Goal: Find specific page/section: Find specific page/section

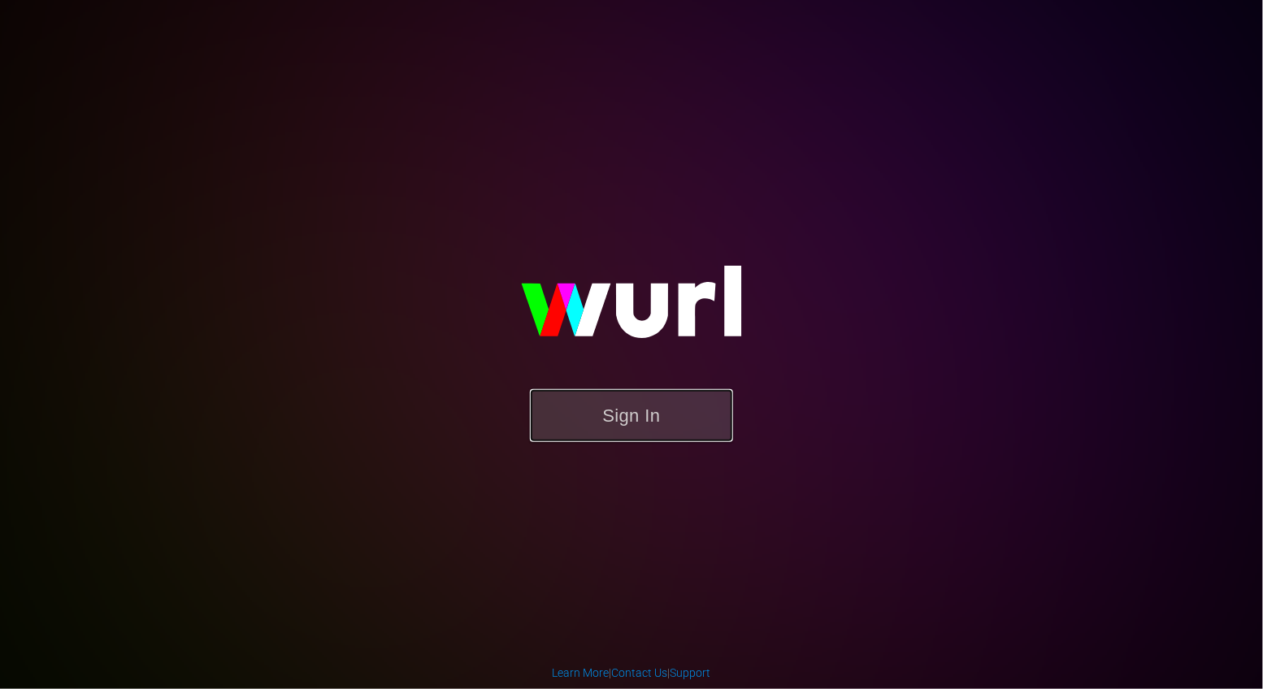
click at [631, 406] on button "Sign In" at bounding box center [631, 415] width 203 height 53
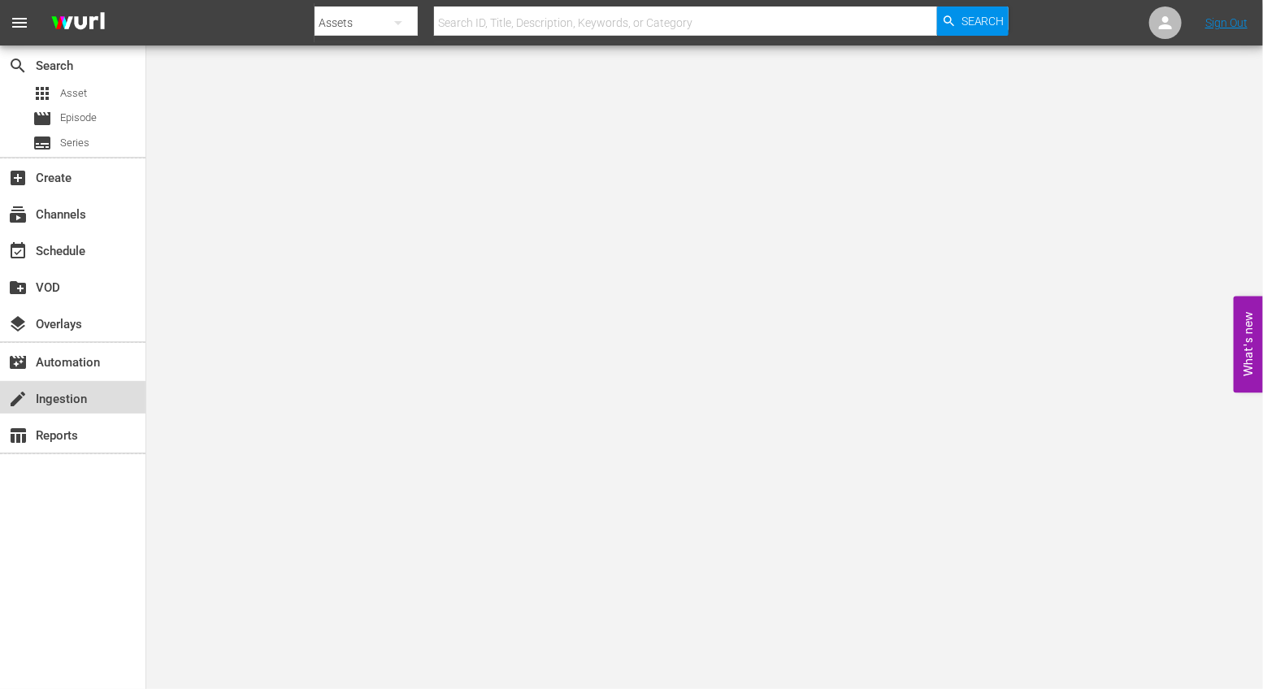
click at [67, 386] on div "create Ingestion" at bounding box center [73, 397] width 146 height 33
click at [1239, 26] on link "Sign Out" at bounding box center [1227, 22] width 42 height 13
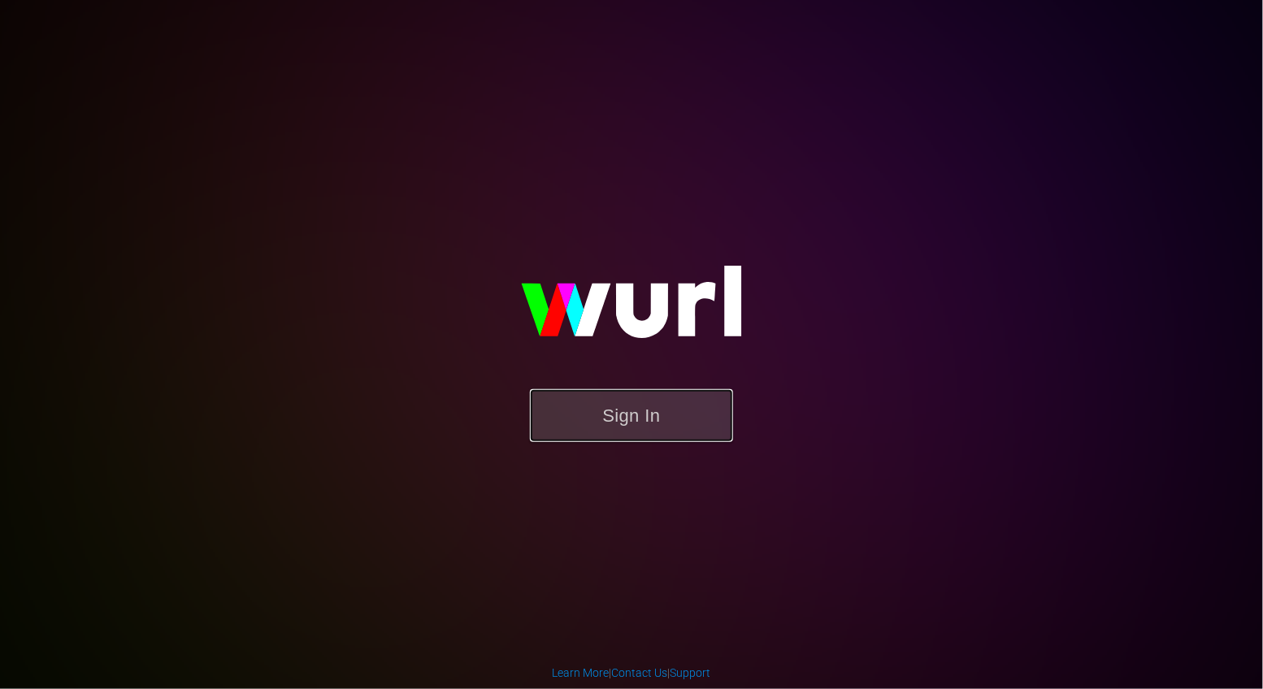
click at [673, 425] on button "Sign In" at bounding box center [631, 415] width 203 height 53
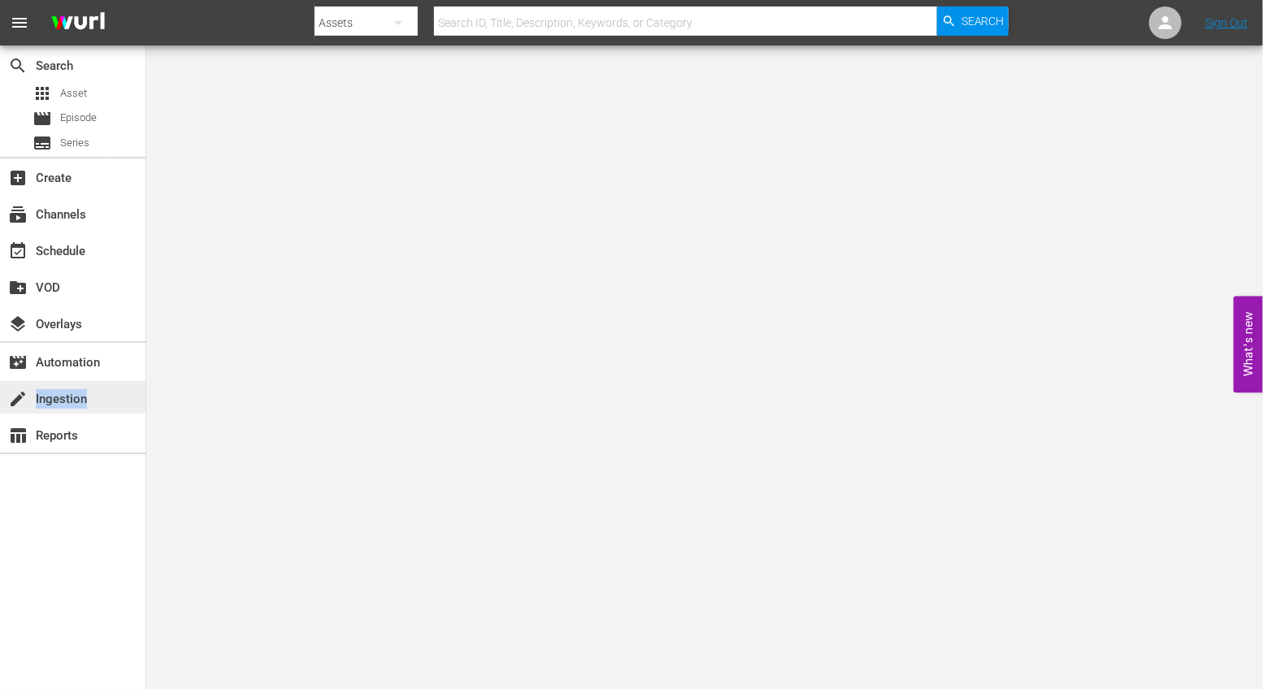
click at [85, 404] on div "create Ingestion" at bounding box center [45, 396] width 91 height 15
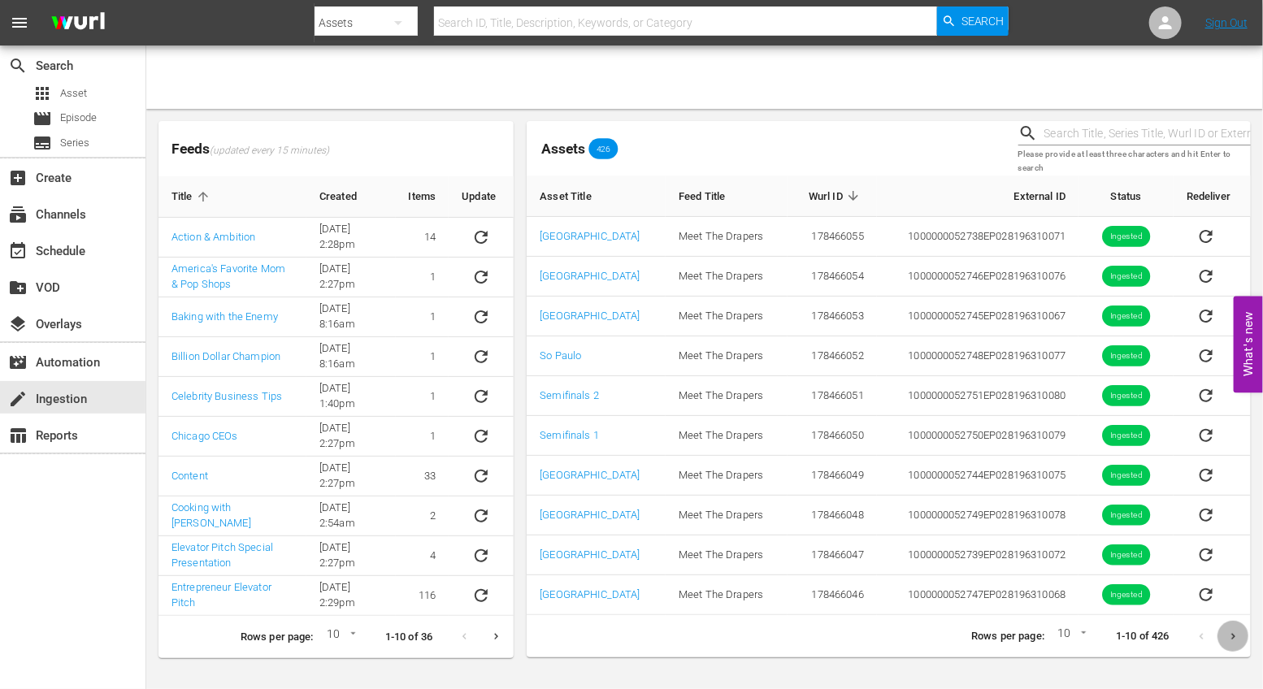
click at [1242, 631] on button "Next page" at bounding box center [1234, 637] width 32 height 32
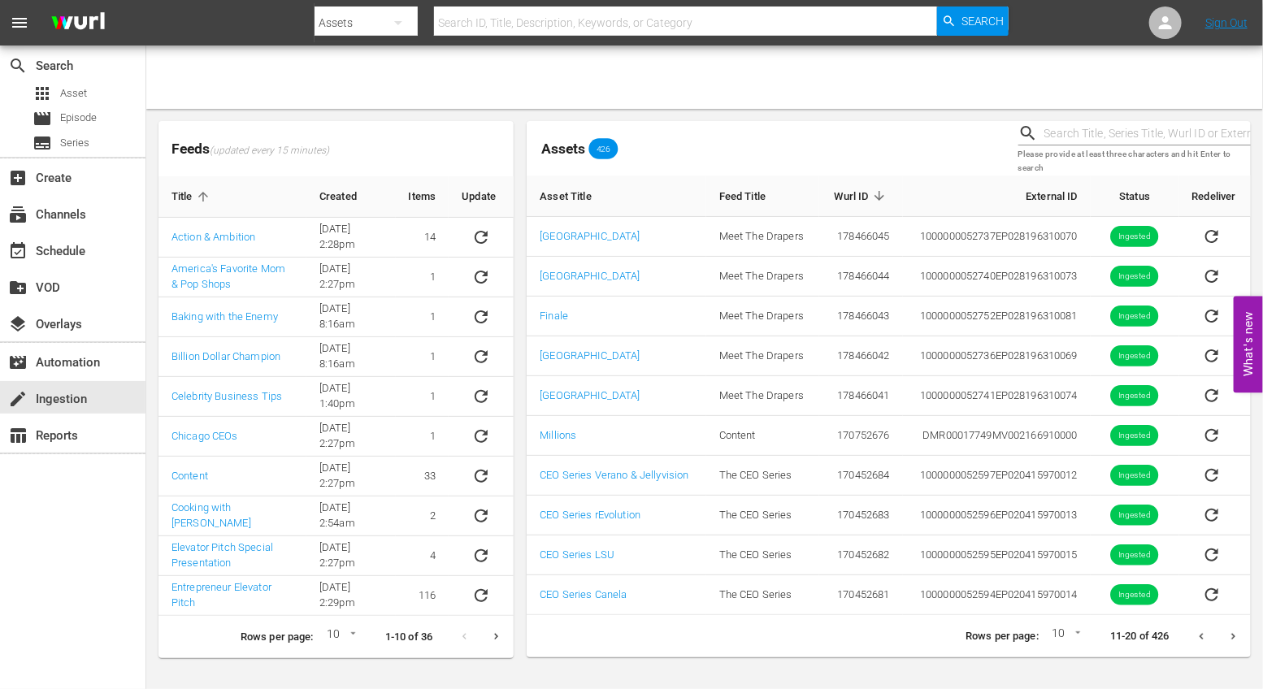
click at [1209, 634] on button "Previous page" at bounding box center [1202, 637] width 32 height 32
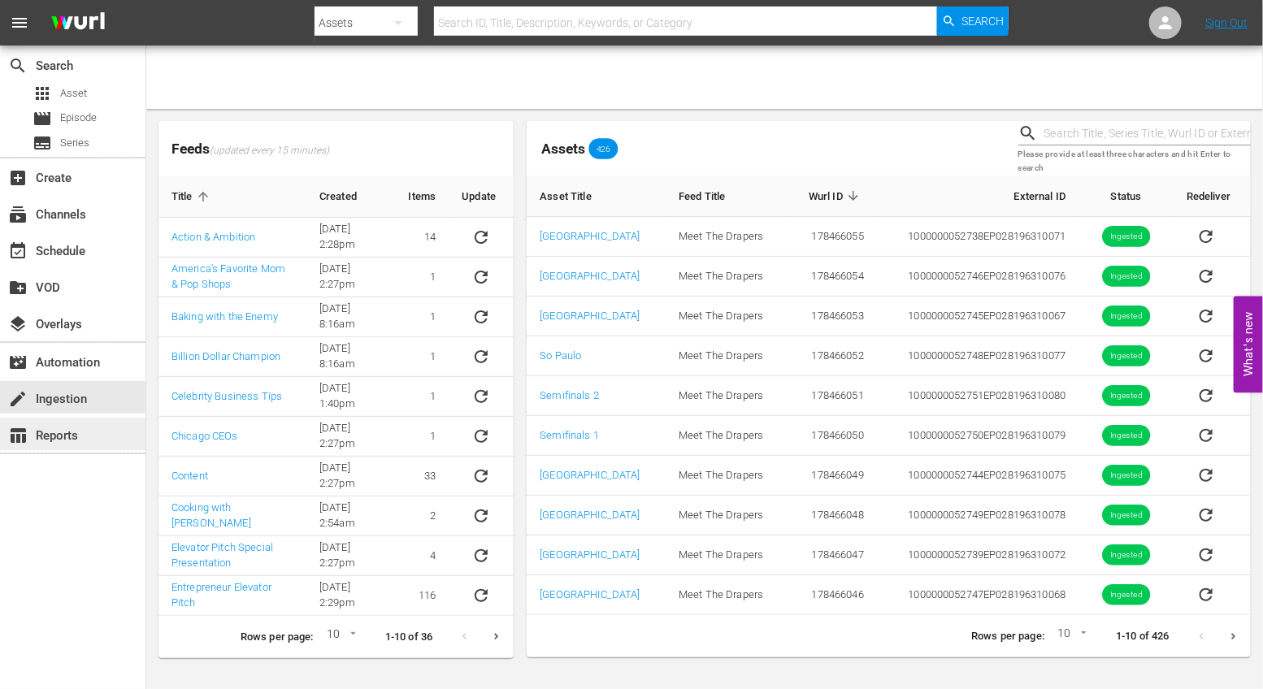
click at [43, 433] on div "table_chart Reports" at bounding box center [45, 433] width 91 height 15
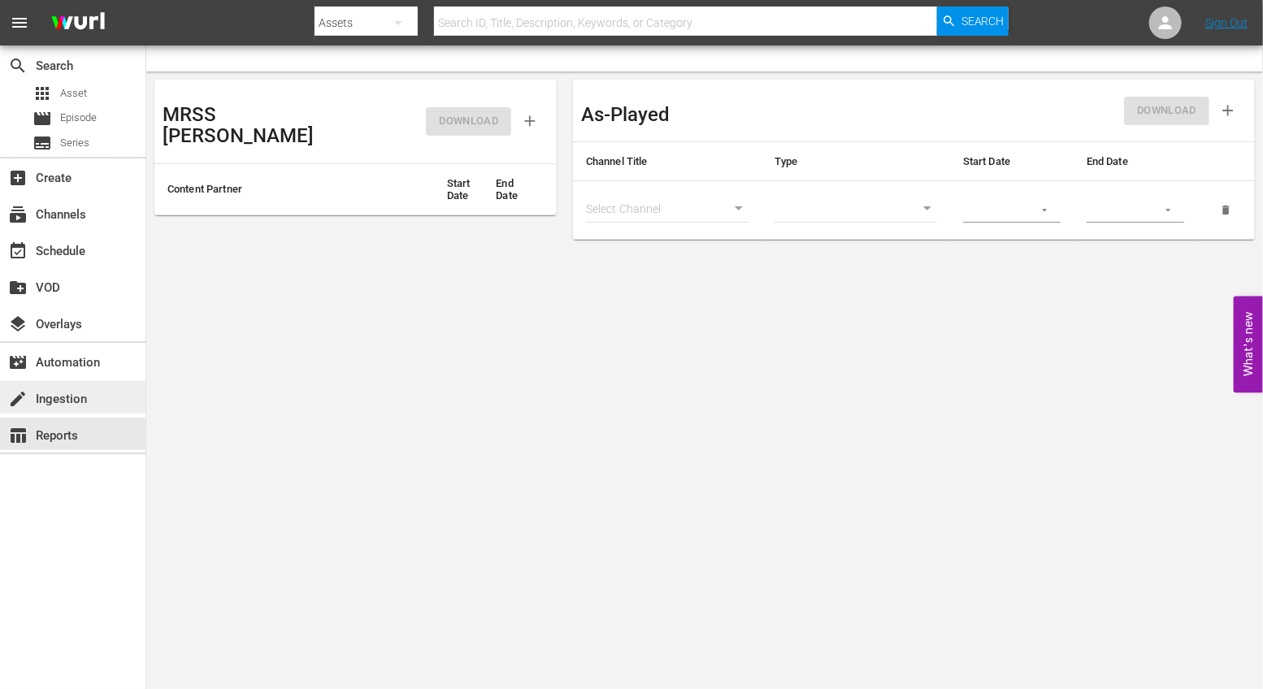
type input "1868"
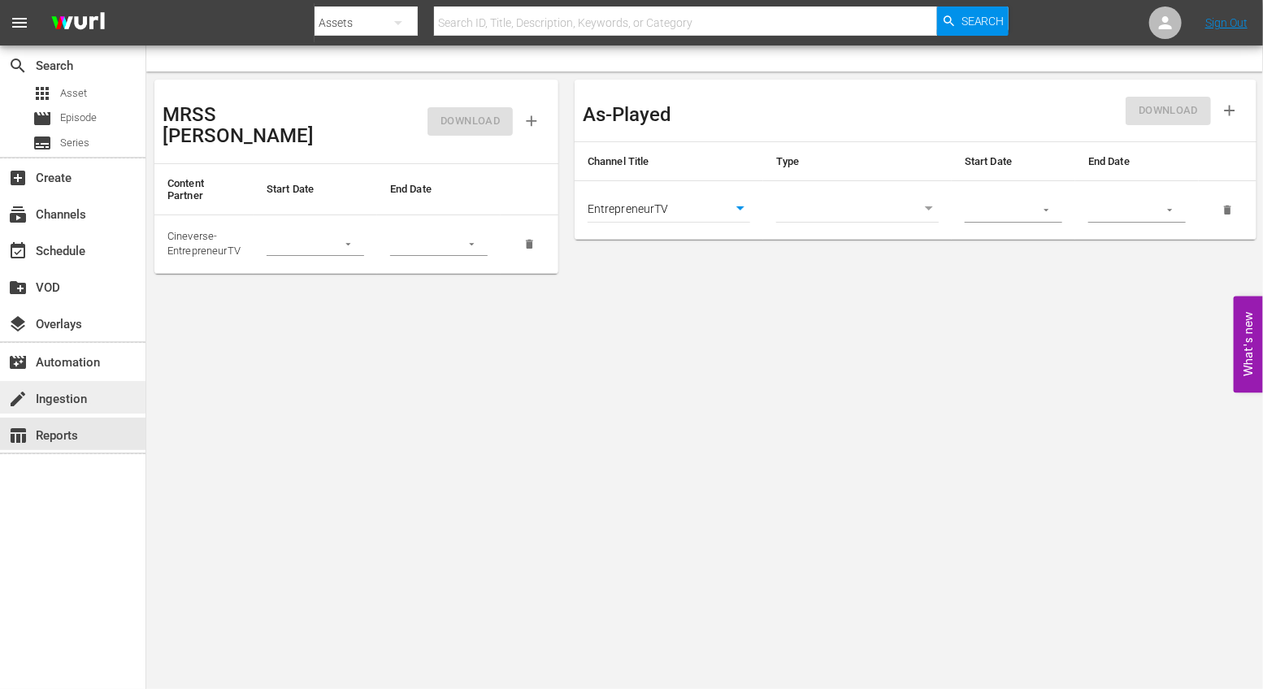
click at [67, 404] on div "create Ingestion" at bounding box center [45, 396] width 91 height 15
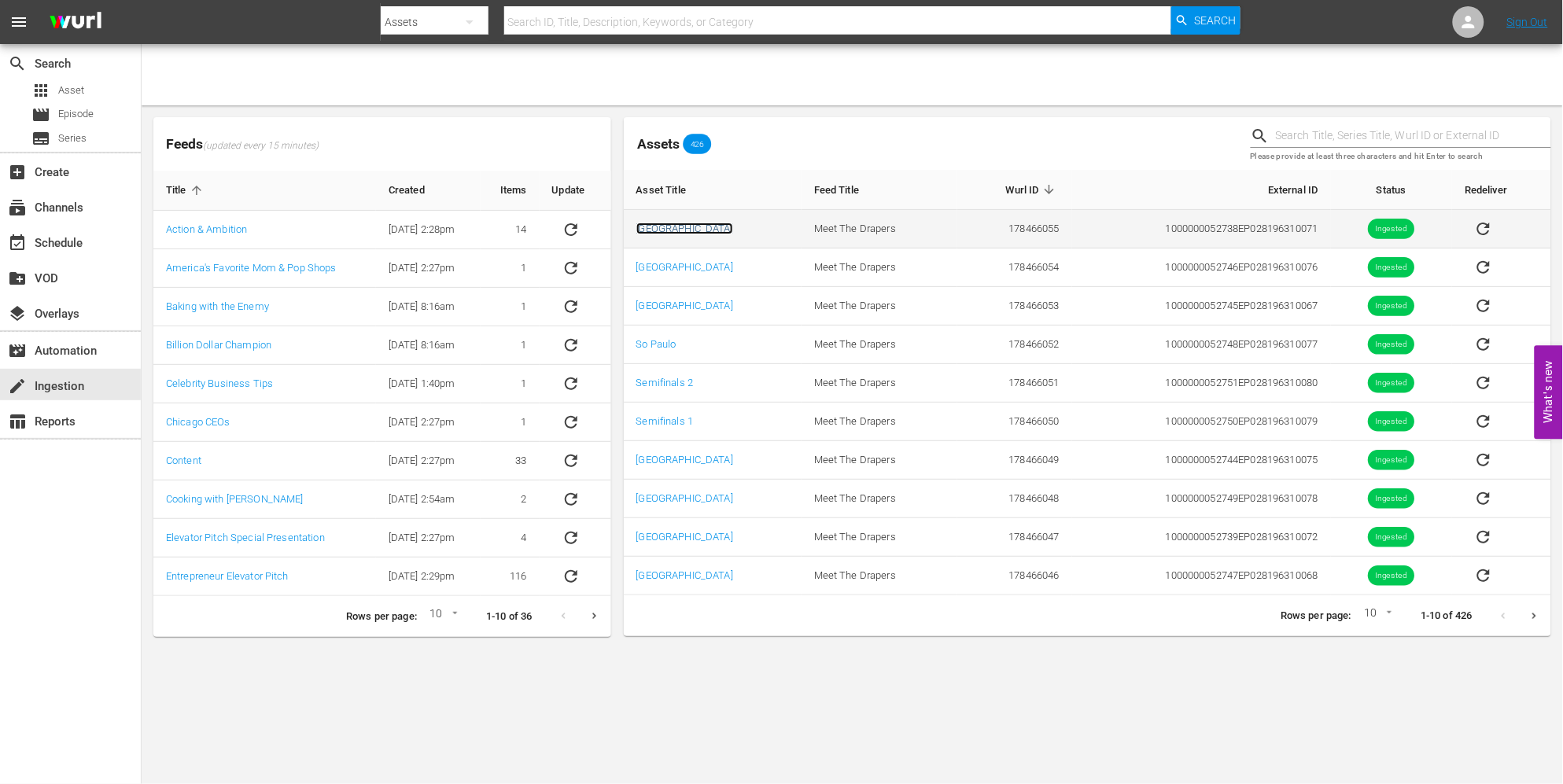
click at [642, 226] on link "[GEOGRAPHIC_DATA]" at bounding box center [685, 228] width 97 height 12
